Goal: Transaction & Acquisition: Purchase product/service

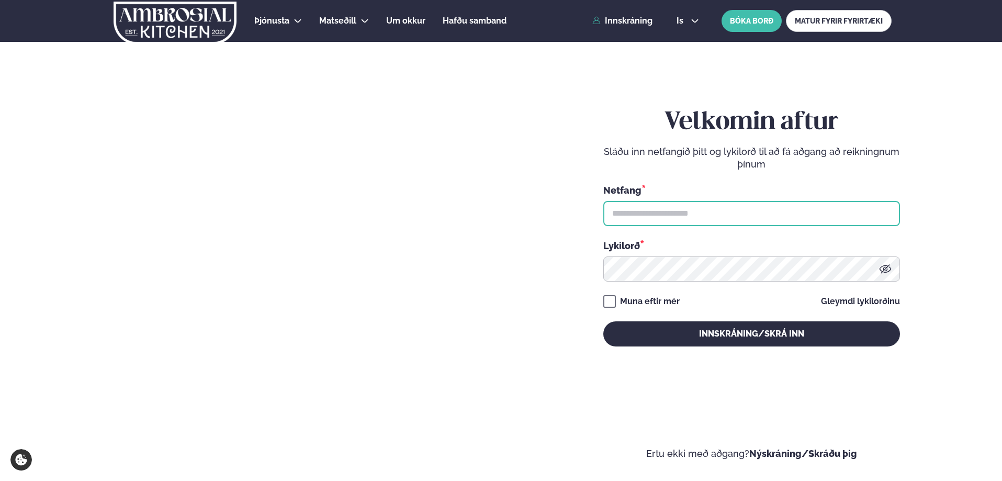
click at [664, 213] on input "text" at bounding box center [752, 213] width 297 height 25
type input "**********"
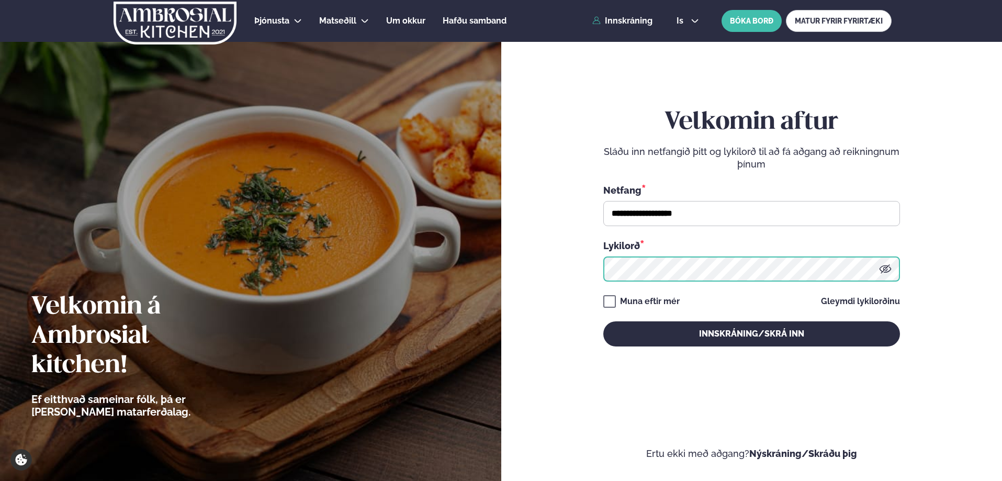
click at [604, 321] on button "Innskráning/Skrá inn" at bounding box center [752, 333] width 297 height 25
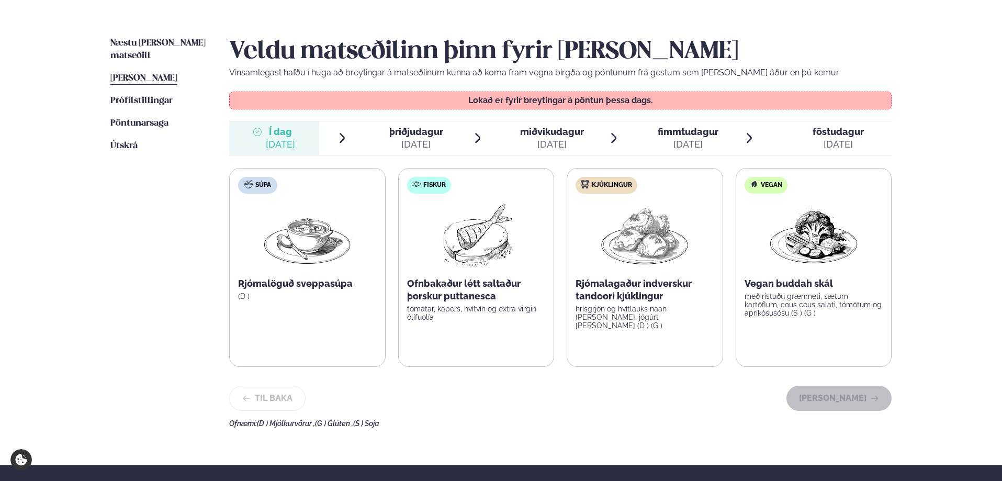
scroll to position [262, 0]
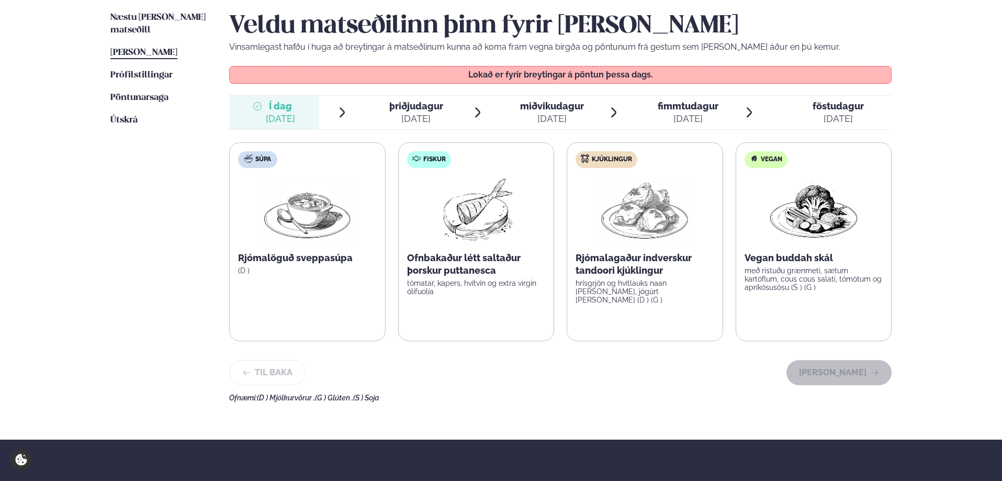
click at [397, 105] on span "þriðjudagur" at bounding box center [416, 105] width 54 height 11
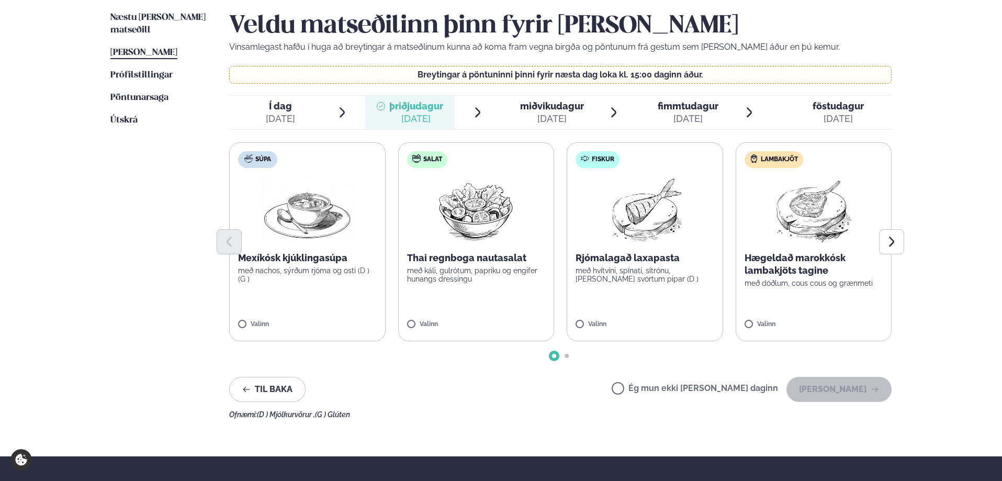
click at [566, 108] on span "miðvikudagur" at bounding box center [552, 105] width 64 height 11
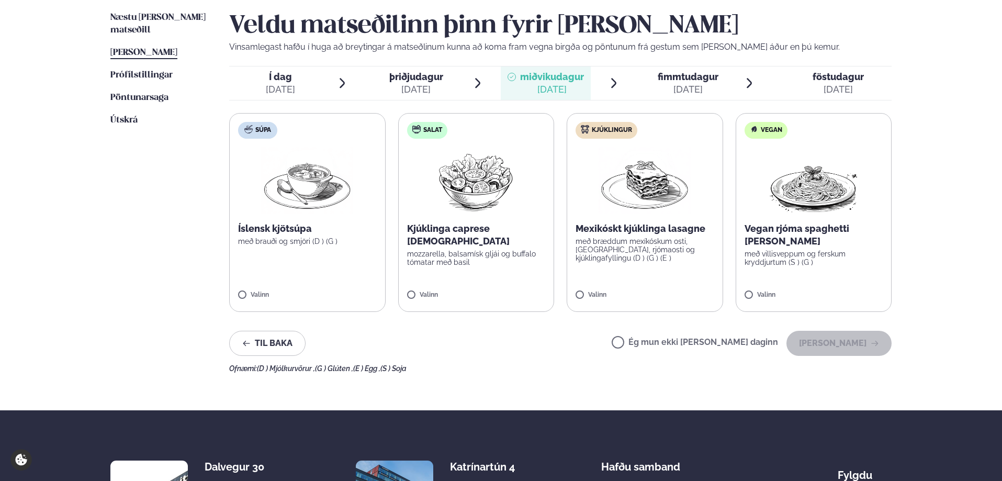
click at [691, 92] on div "[DATE]" at bounding box center [688, 89] width 61 height 13
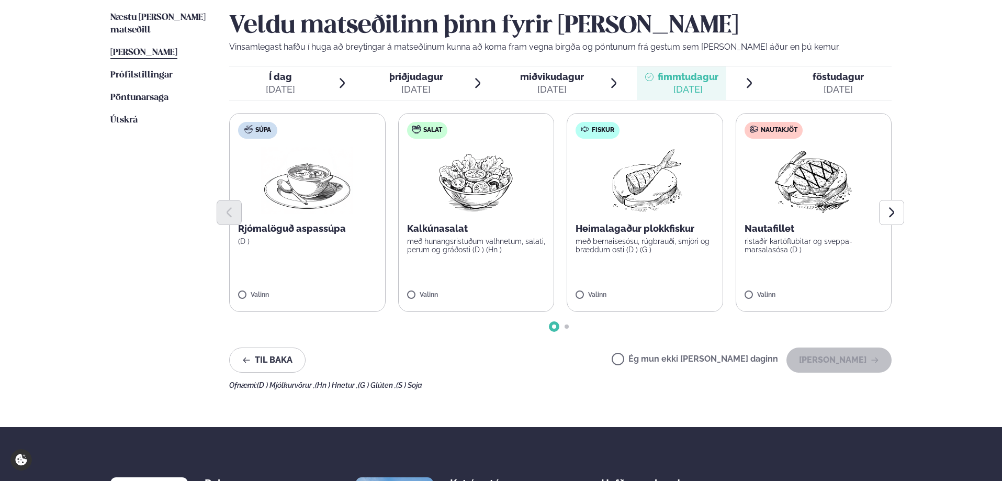
click at [830, 85] on div "[DATE]" at bounding box center [838, 89] width 51 height 13
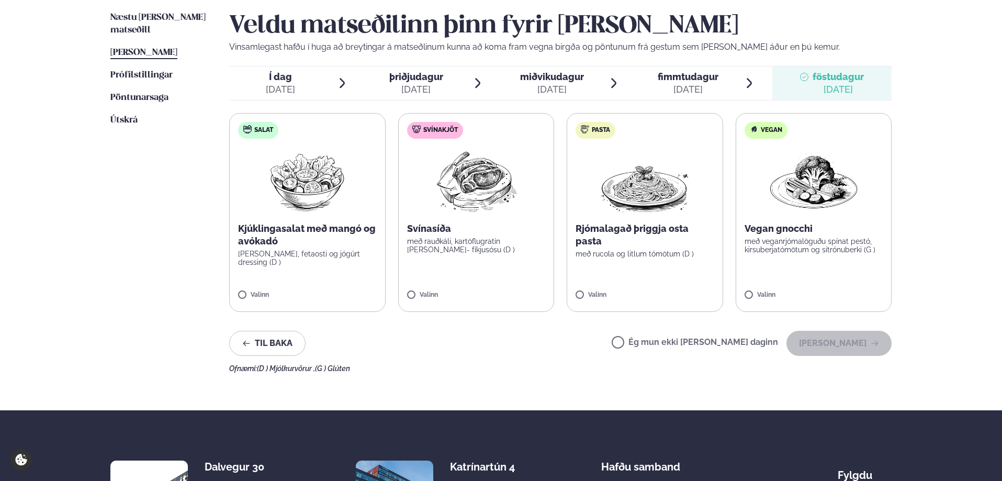
click at [696, 92] on div "[DATE]" at bounding box center [688, 89] width 61 height 13
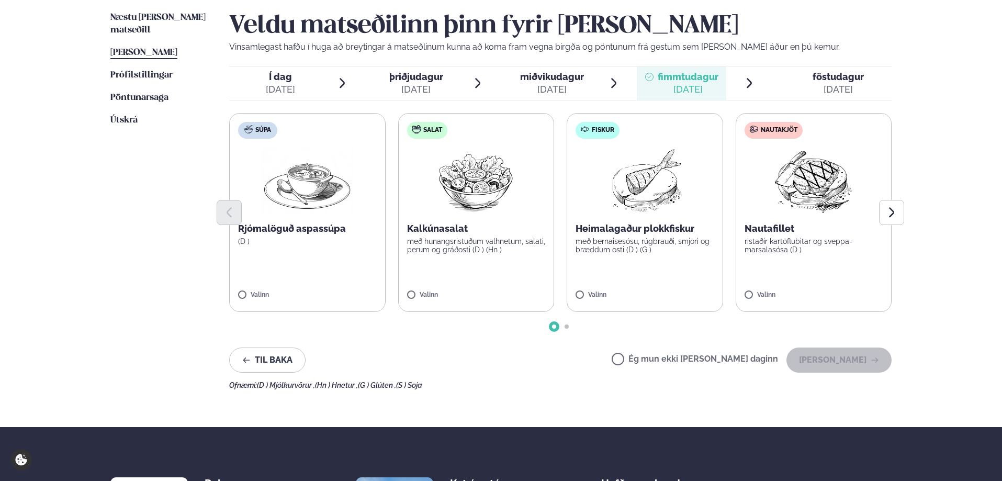
click at [750, 289] on label "Nautakjöt Nautafillet ristaðir kartöflubitar og sveppa- marsalasósa (D ) Valinn" at bounding box center [814, 212] width 157 height 199
click at [839, 362] on button "[PERSON_NAME]" at bounding box center [839, 360] width 105 height 25
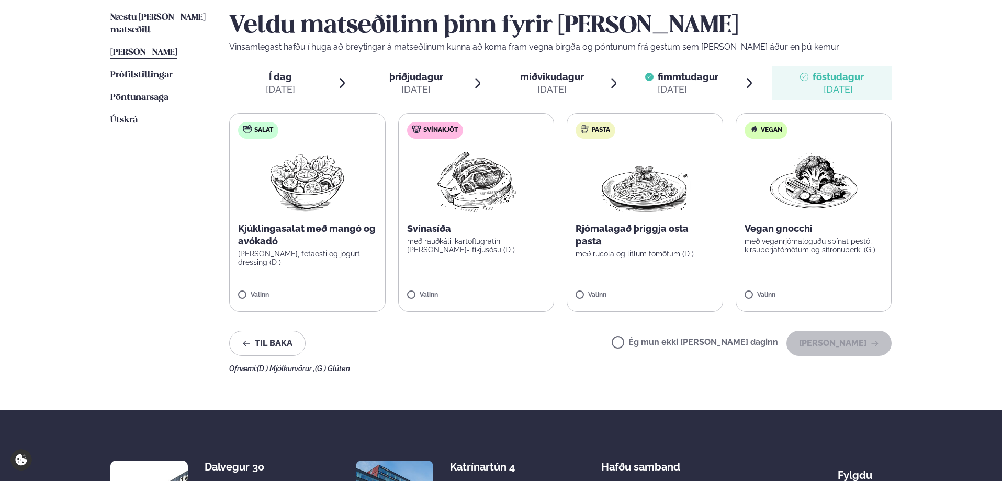
click at [408, 75] on span "þriðjudagur" at bounding box center [416, 76] width 54 height 11
